Goal: Information Seeking & Learning: Learn about a topic

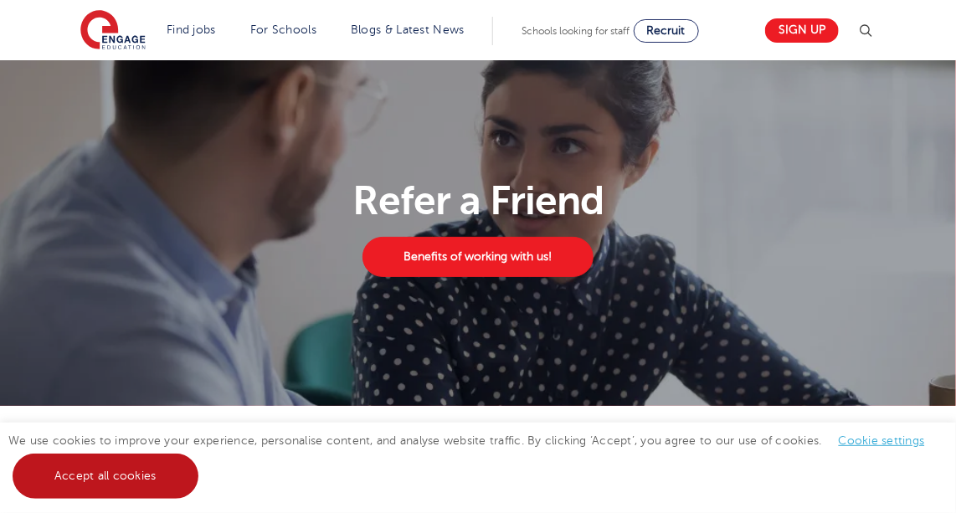
click at [145, 491] on link "Accept all cookies" at bounding box center [106, 476] width 186 height 45
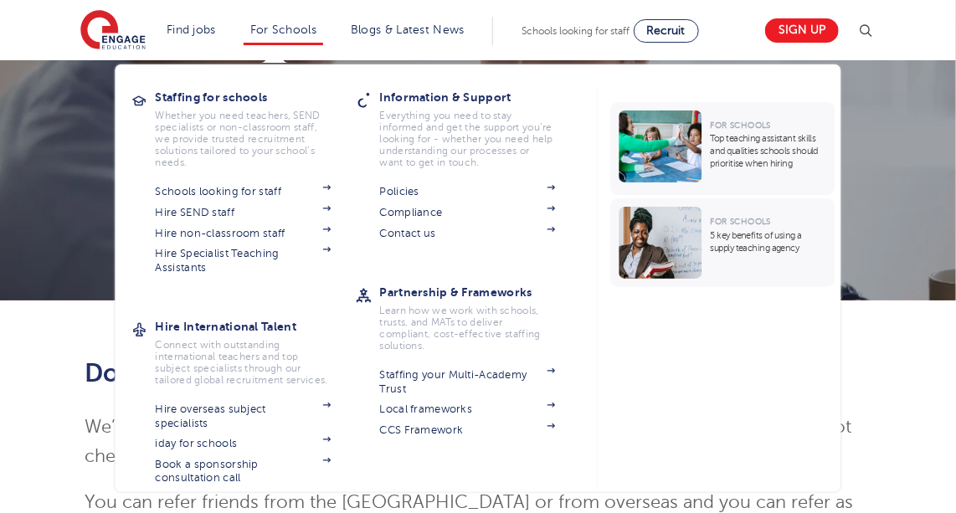
scroll to position [75, 0]
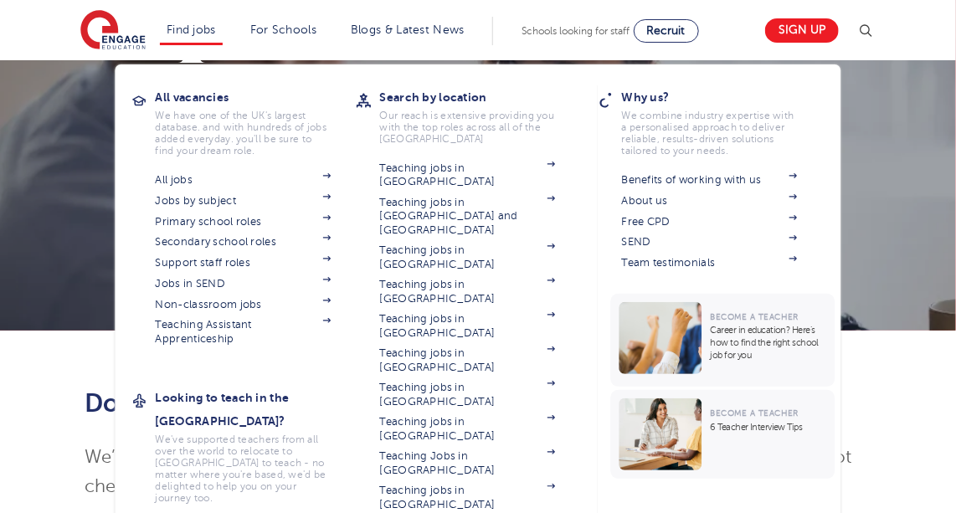
click at [160, 22] on li "Find jobs All vacancies We have one of the UK's largest database. and with hund…" at bounding box center [191, 31] width 63 height 28
click at [167, 181] on link "All jobs" at bounding box center [244, 179] width 176 height 13
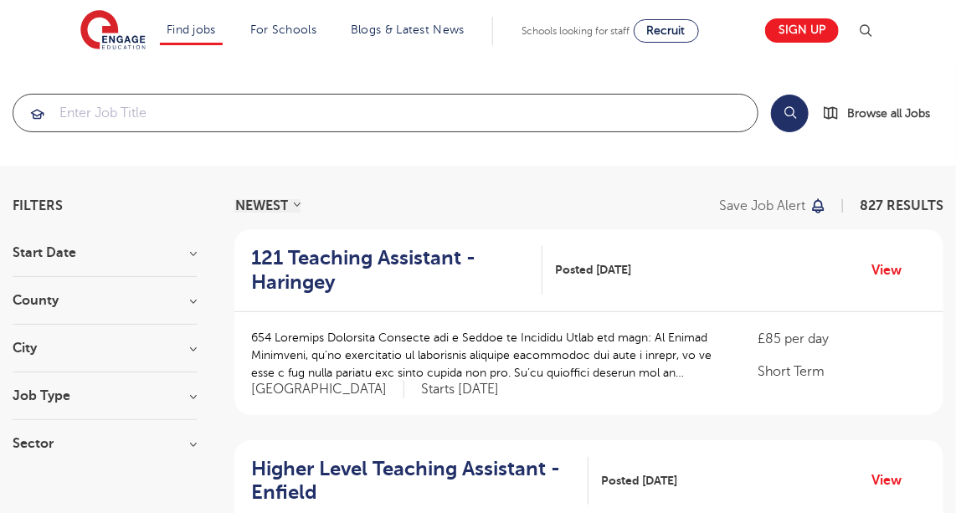
click at [105, 113] on input "search" at bounding box center [385, 113] width 744 height 37
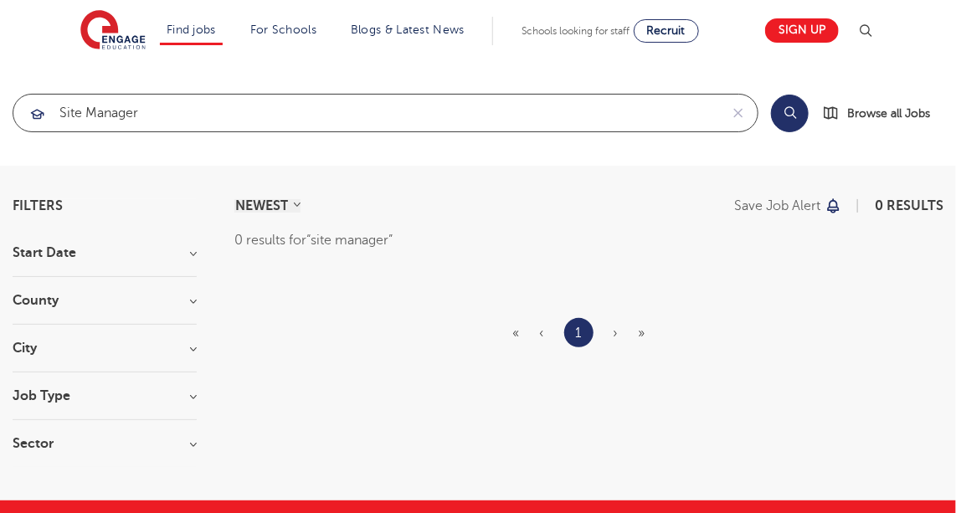
type input "site manager"
click button "Submit" at bounding box center [0, 0] width 0 height 0
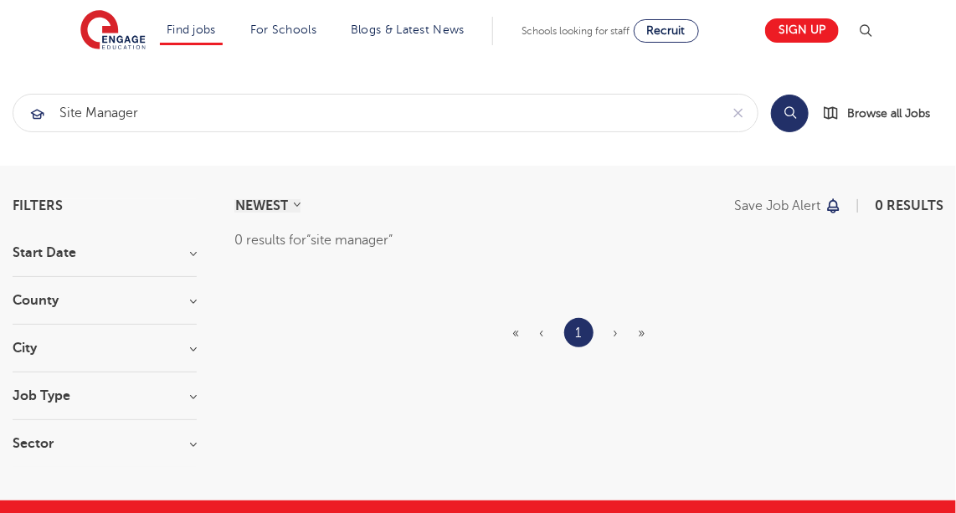
click at [799, 108] on button "Search" at bounding box center [790, 114] width 38 height 38
click at [854, 110] on span "Browse all Jobs" at bounding box center [888, 113] width 83 height 19
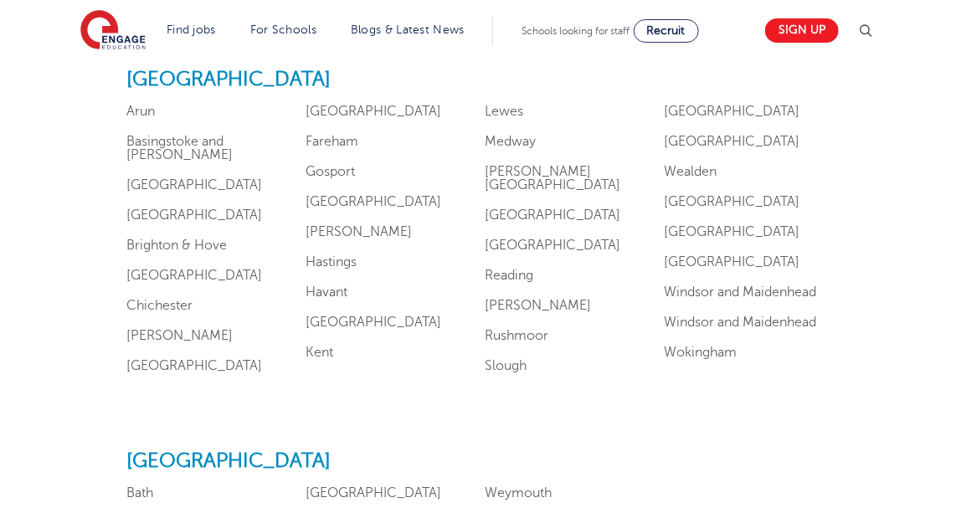
scroll to position [1598, 0]
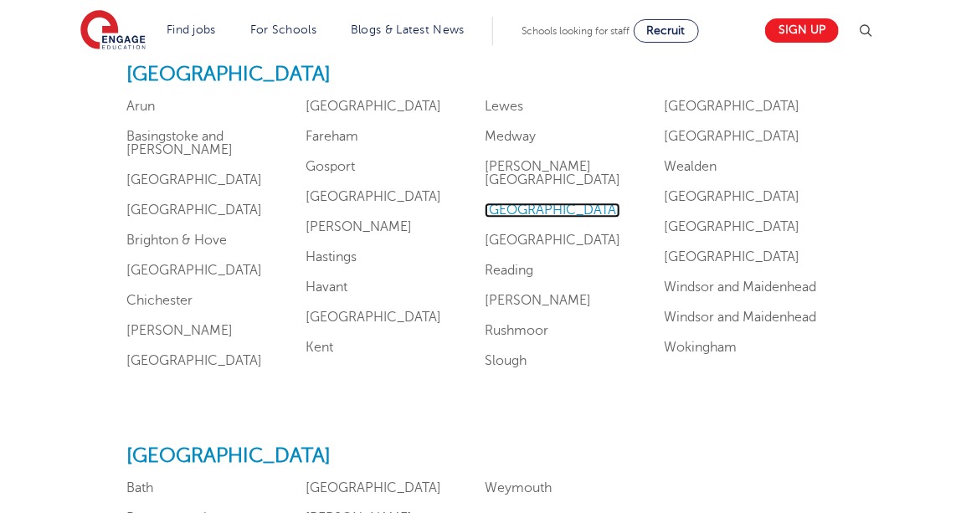
click at [527, 203] on link "Oxfordshire" at bounding box center [553, 210] width 136 height 15
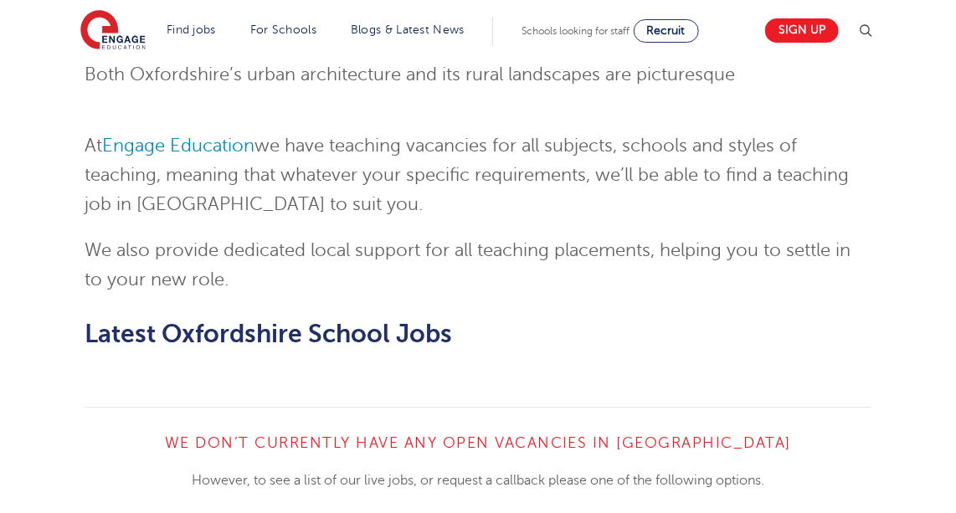
scroll to position [2207, 0]
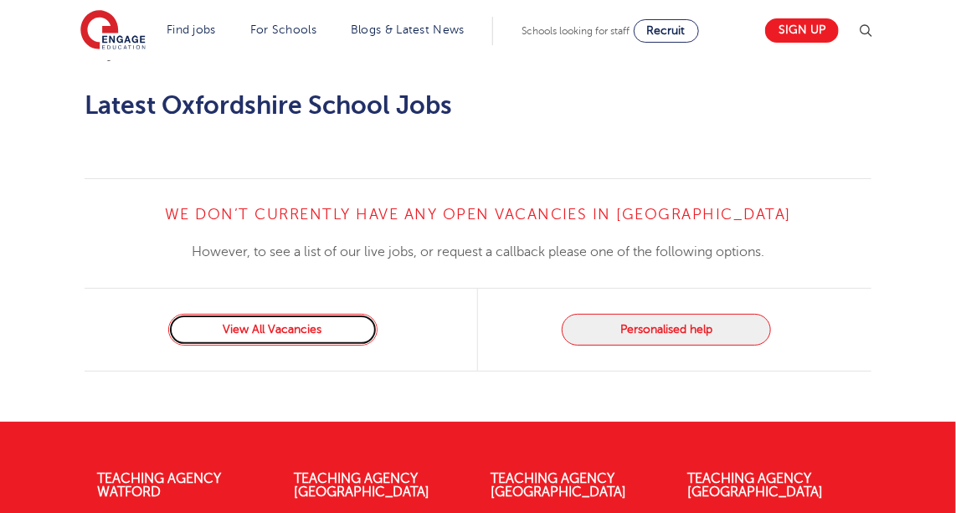
click at [317, 314] on link "View All Vacancies" at bounding box center [272, 330] width 209 height 32
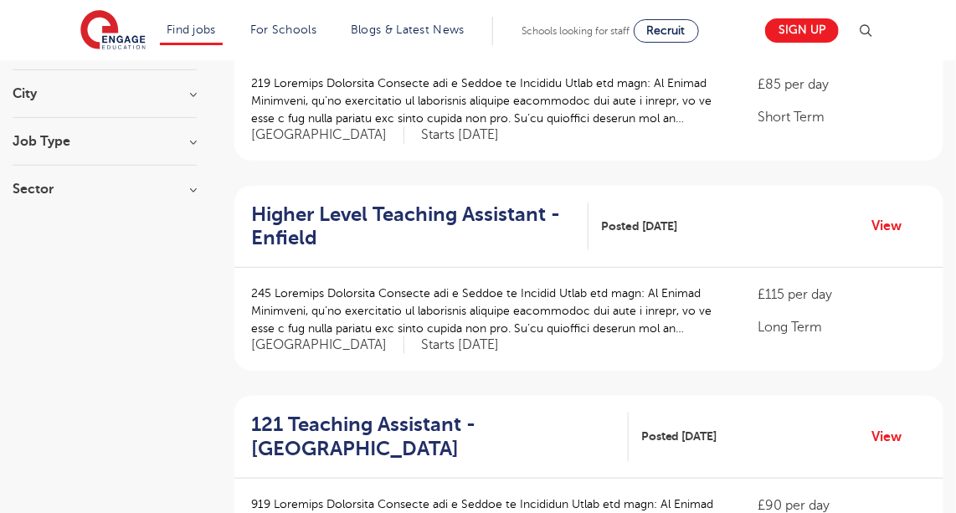
scroll to position [75, 0]
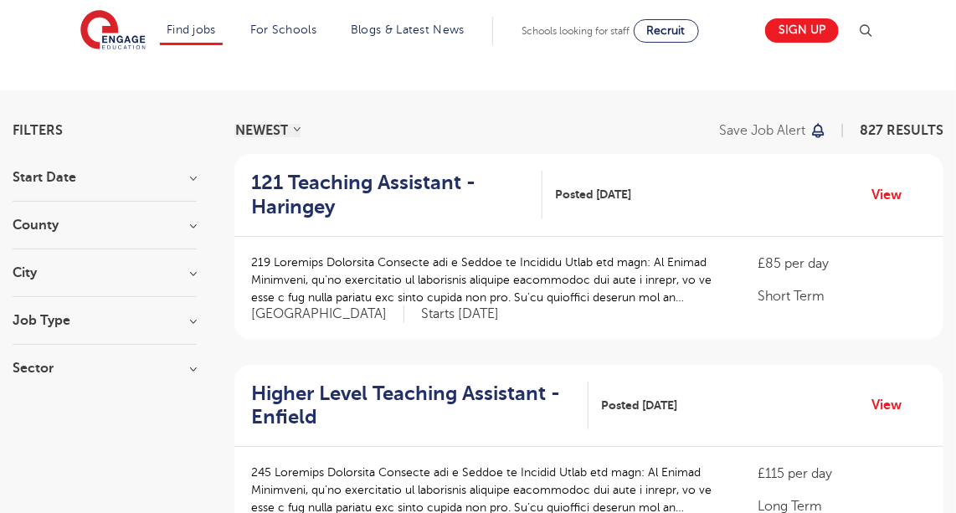
click at [69, 321] on h3 "Job Type" at bounding box center [105, 320] width 184 height 13
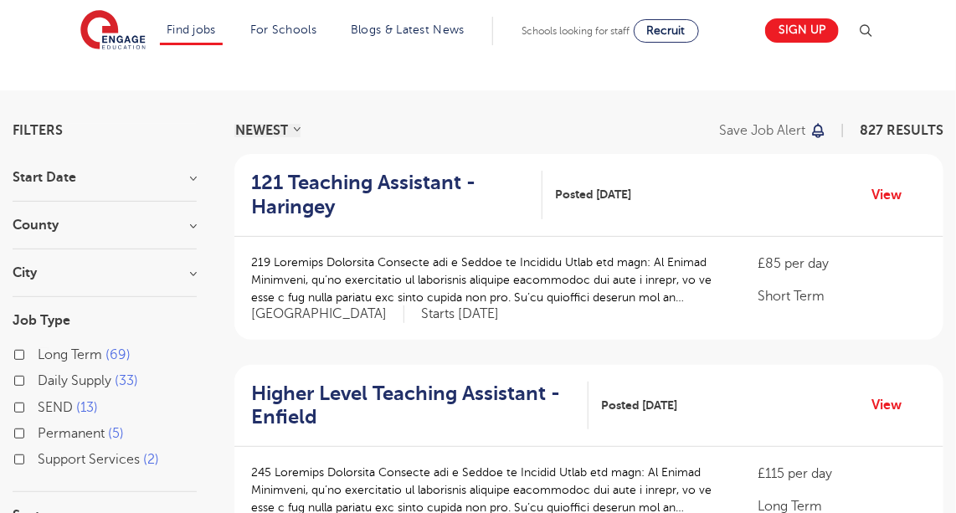
scroll to position [152, 0]
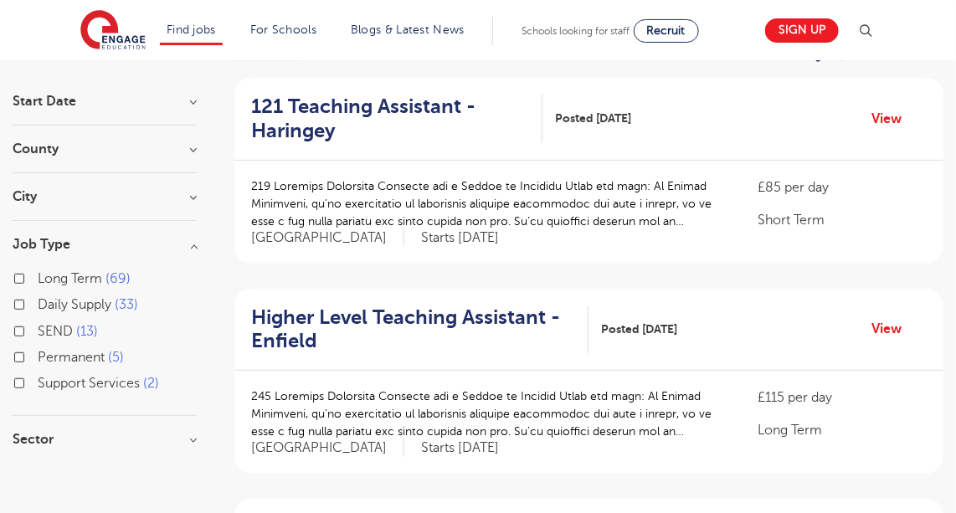
click at [93, 427] on section "Start Date September 121 October 1 Show more County London 579 Hertfordshire 12…" at bounding box center [105, 279] width 184 height 368
click at [100, 433] on h3 "Sector" at bounding box center [105, 439] width 184 height 13
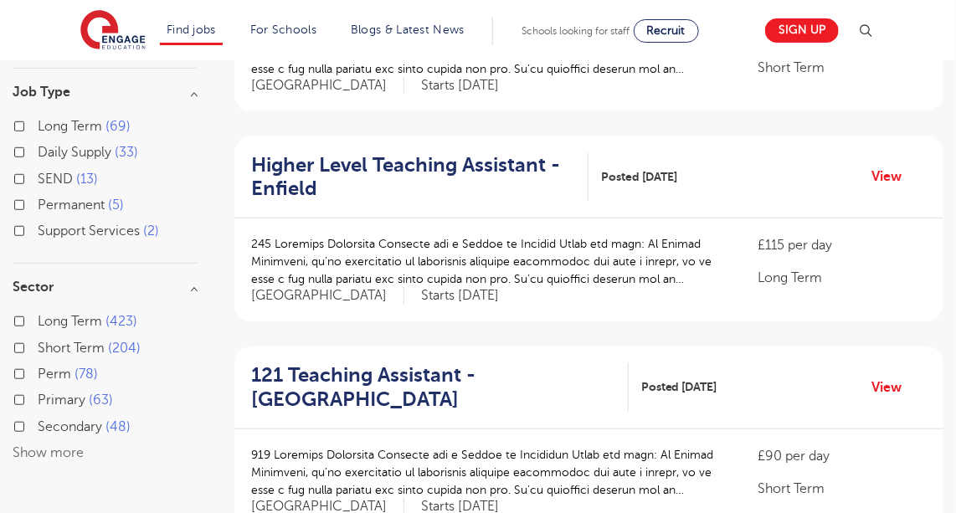
scroll to position [456, 0]
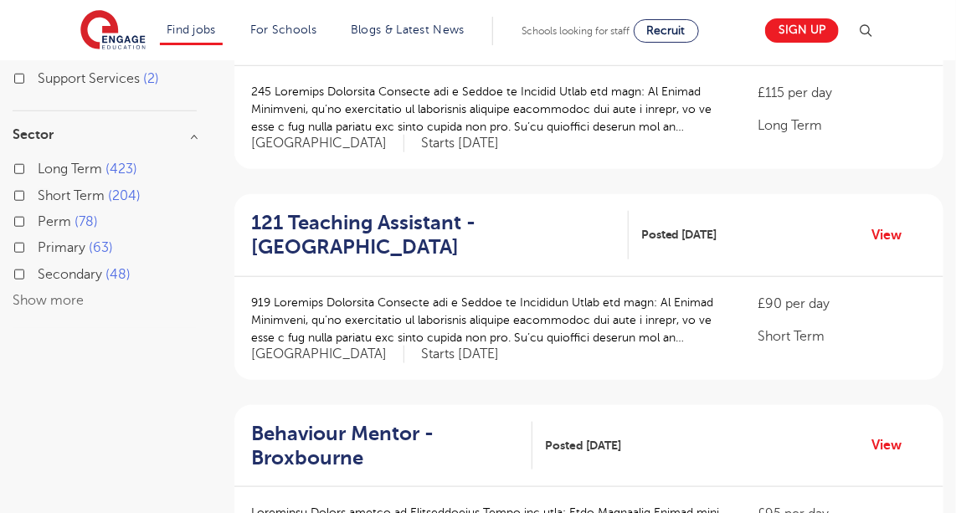
click at [65, 301] on button "Show more" at bounding box center [48, 300] width 71 height 15
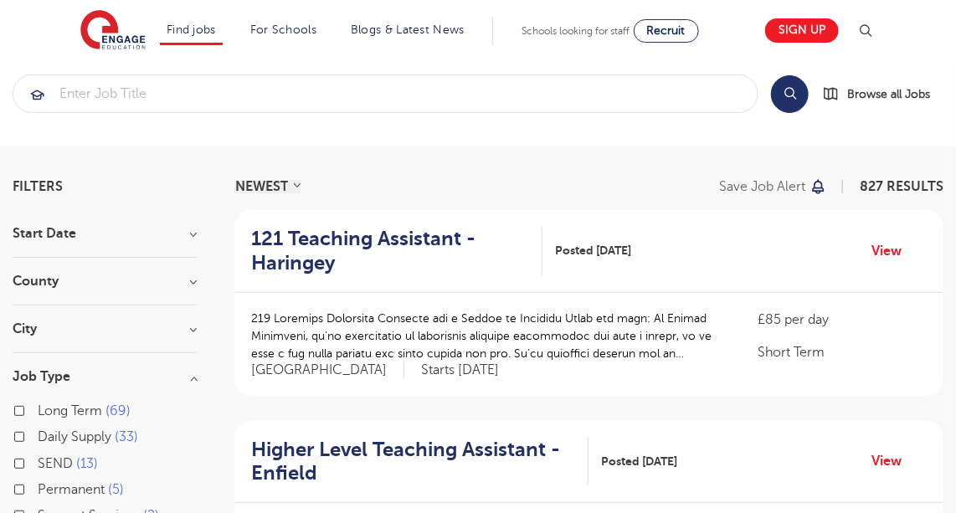
scroll to position [0, 0]
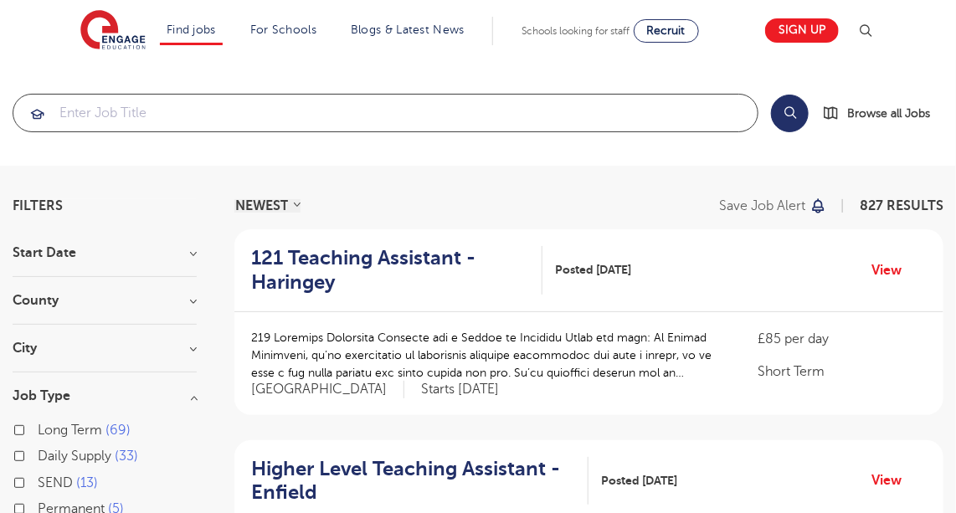
click at [144, 110] on input "search" at bounding box center [385, 113] width 744 height 37
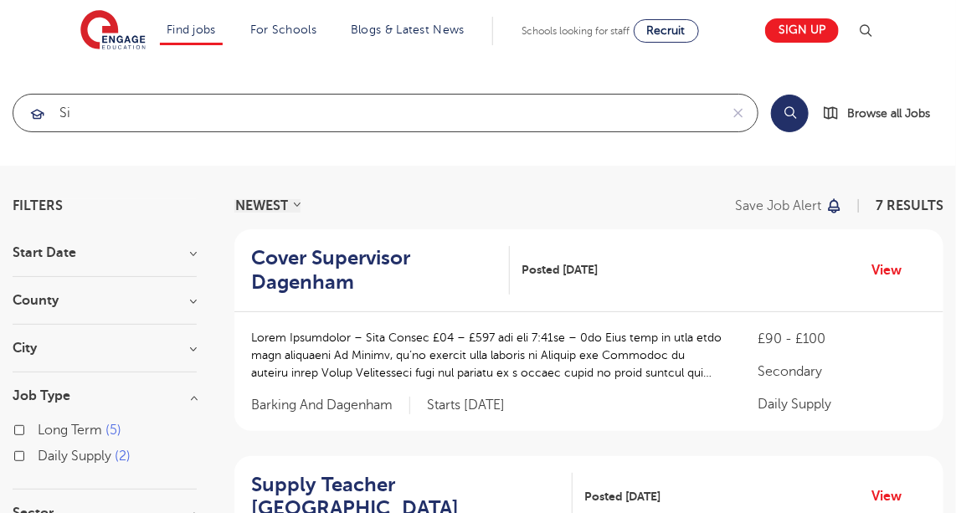
type input "s"
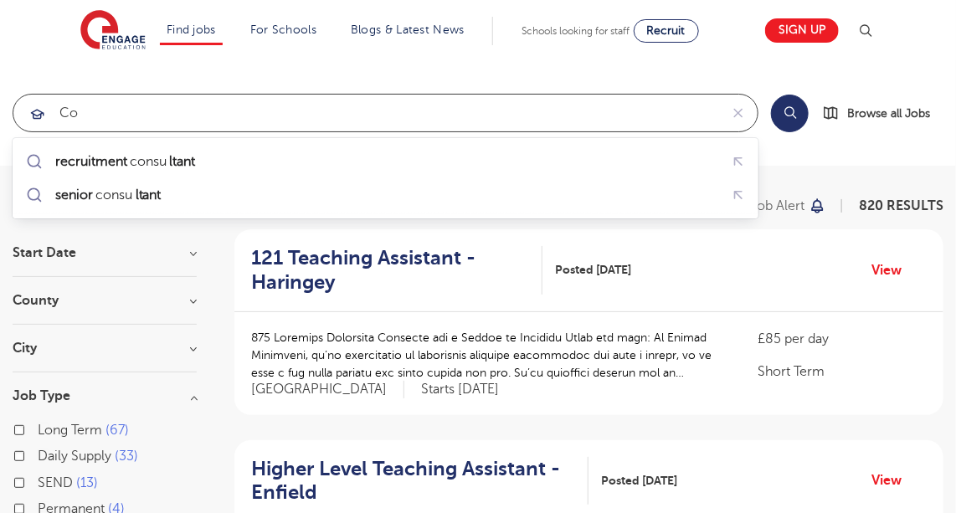
type input "c"
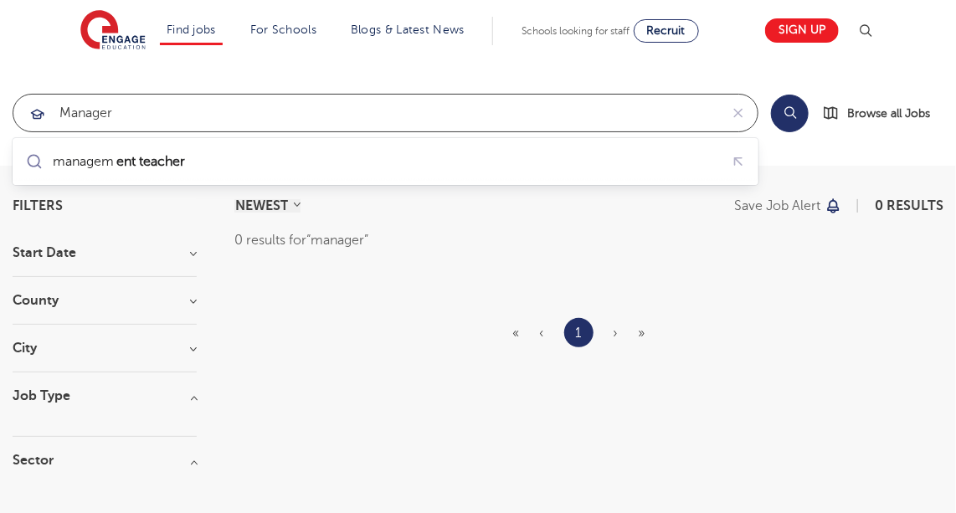
click at [149, 116] on input "manager" at bounding box center [366, 113] width 706 height 37
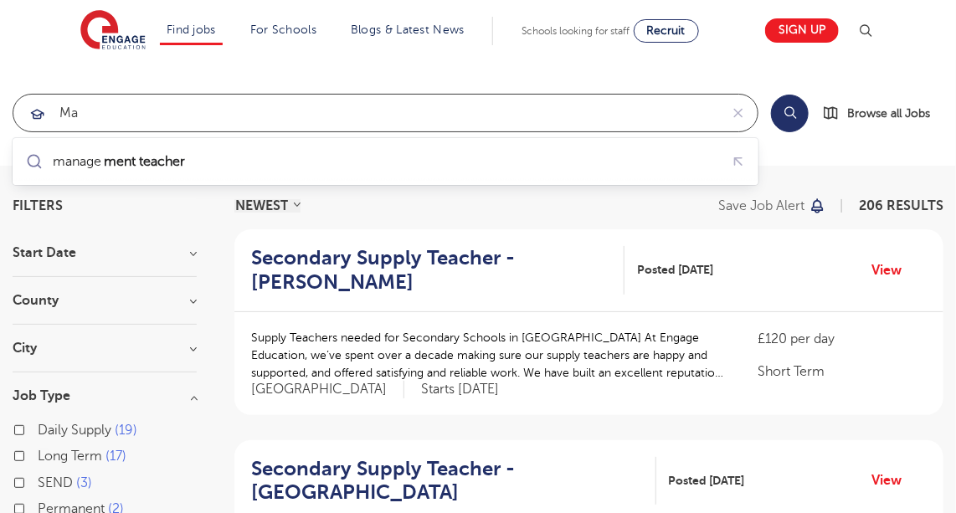
type input "m"
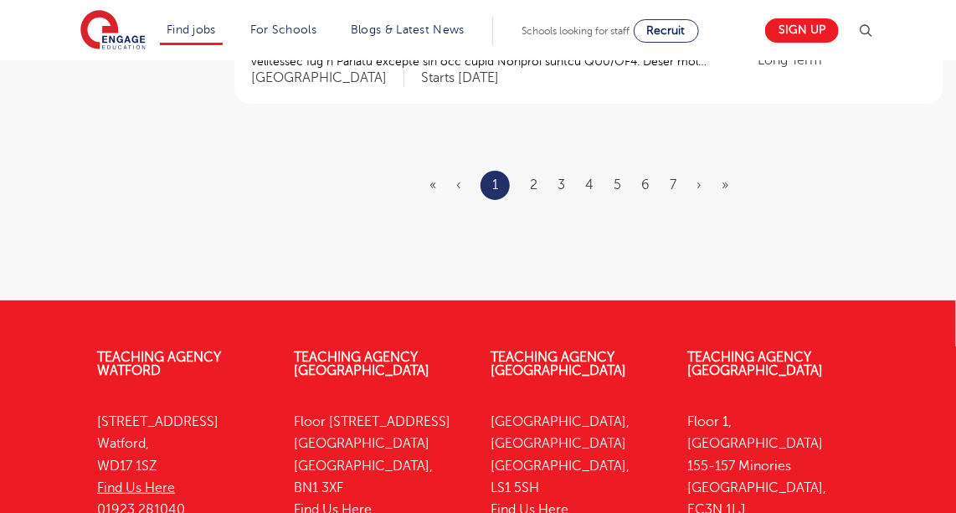
scroll to position [2414, 0]
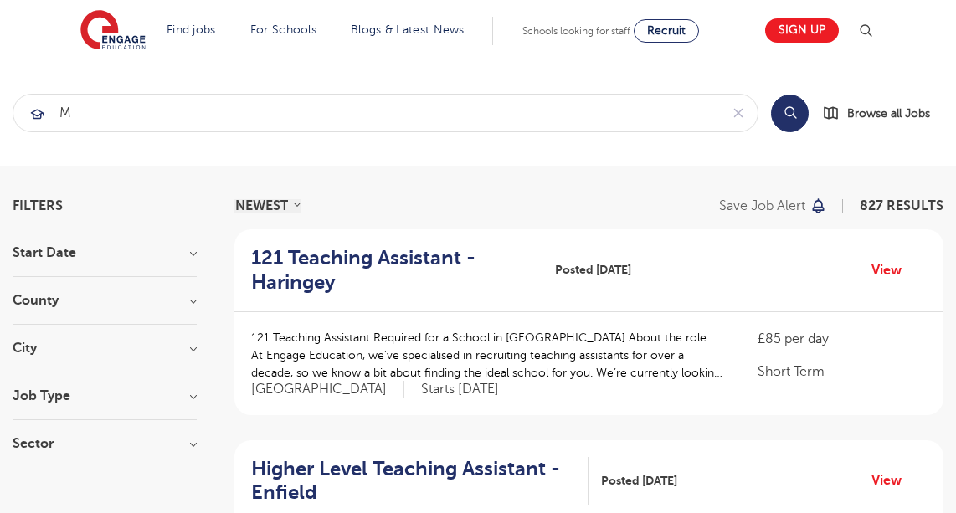
scroll to position [2414, 0]
